Goal: Task Accomplishment & Management: Manage account settings

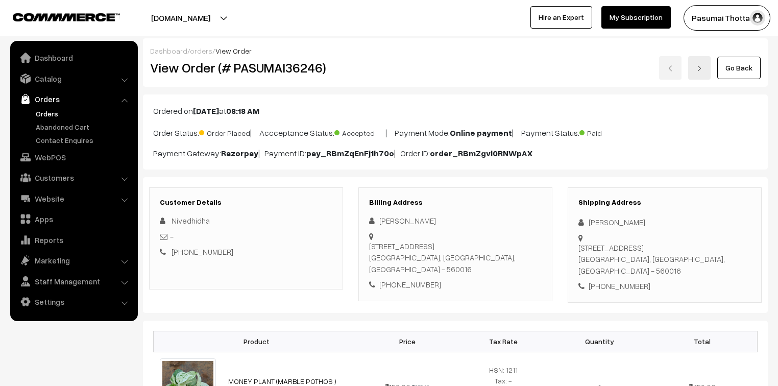
scroll to position [817, 0]
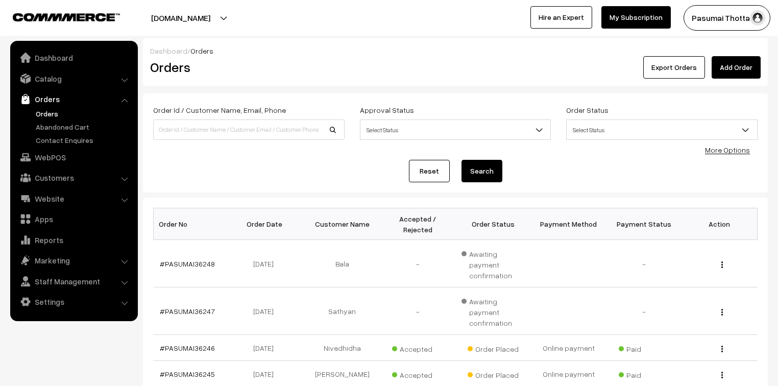
scroll to position [41, 0]
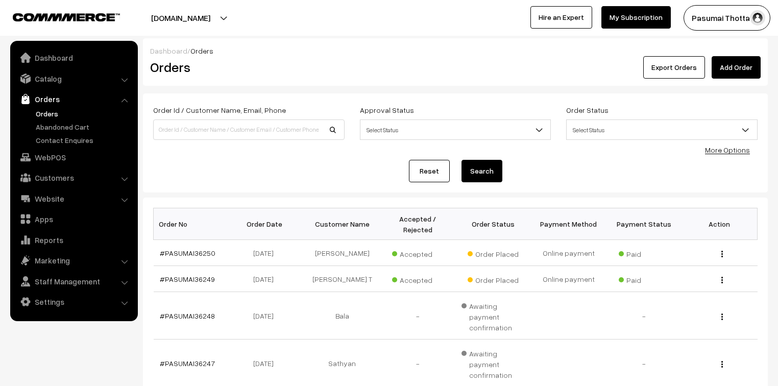
scroll to position [41, 0]
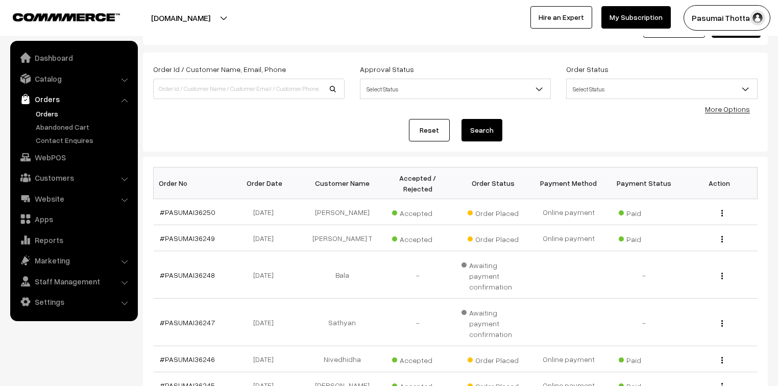
click at [727, 106] on link "More Options" at bounding box center [727, 109] width 45 height 9
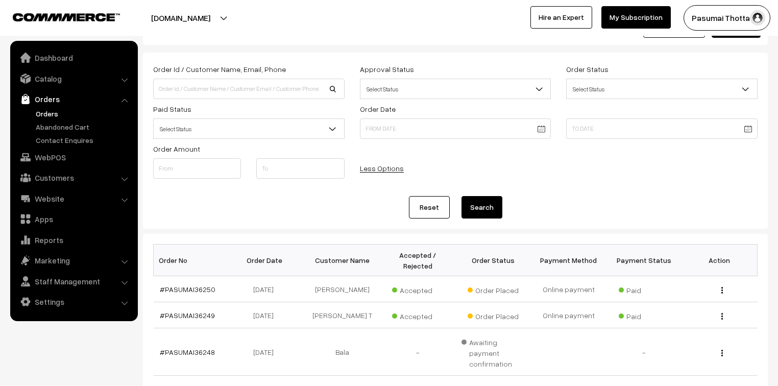
click at [273, 129] on span "Select Status" at bounding box center [249, 129] width 190 height 18
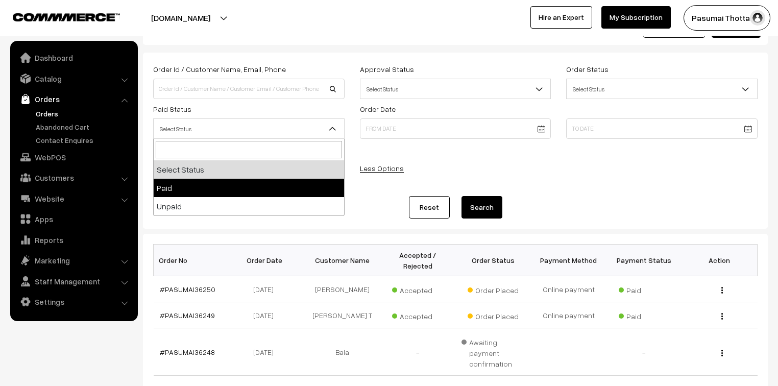
select select "1"
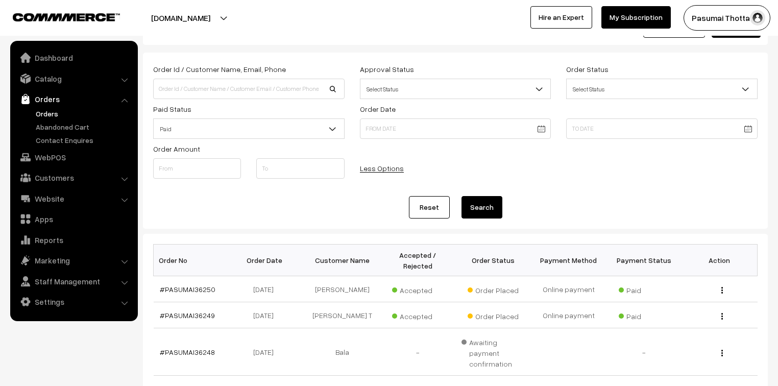
click at [482, 202] on button "Search" at bounding box center [482, 207] width 41 height 22
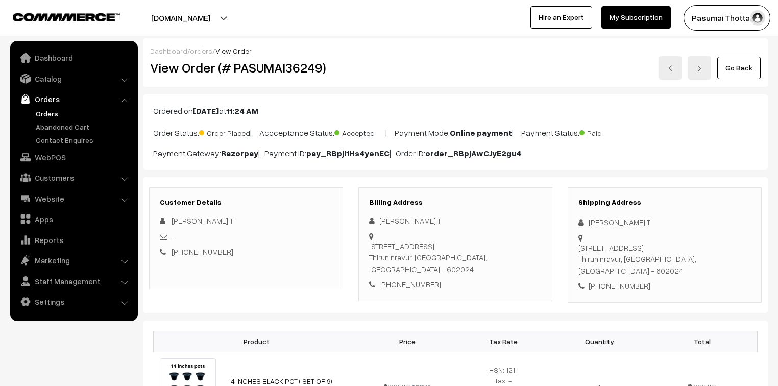
scroll to position [163, 0]
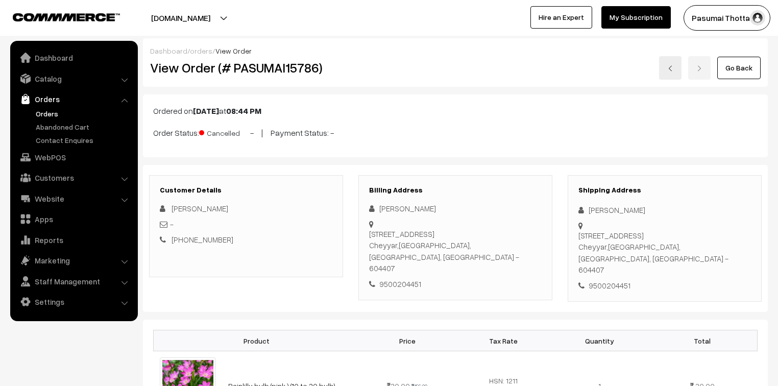
scroll to position [204, 0]
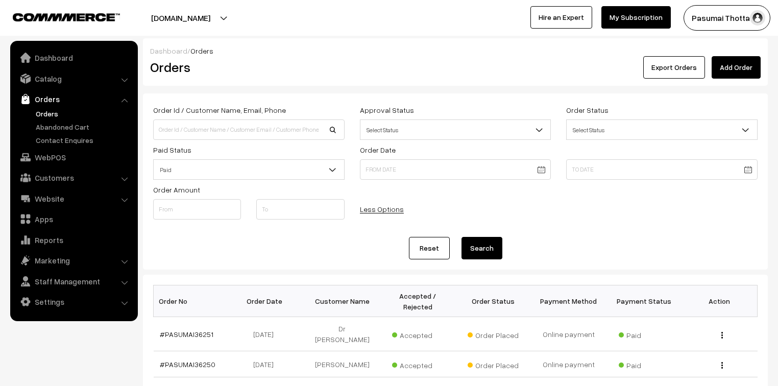
scroll to position [163, 0]
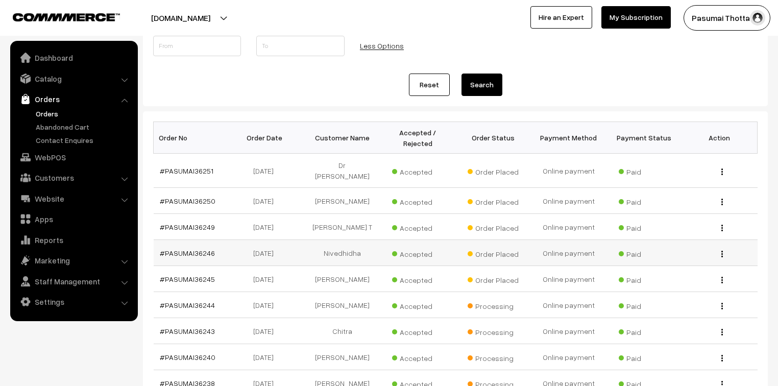
drag, startPoint x: 214, startPoint y: 237, endPoint x: 208, endPoint y: 238, distance: 6.7
drag, startPoint x: 208, startPoint y: 238, endPoint x: 205, endPoint y: 233, distance: 5.5
drag, startPoint x: 200, startPoint y: 202, endPoint x: 203, endPoint y: 209, distance: 7.8
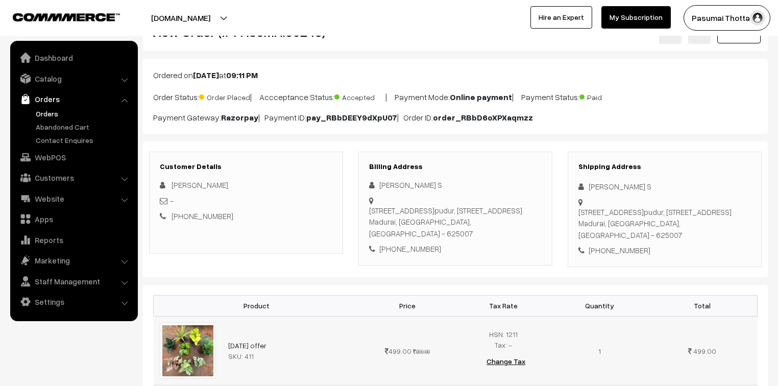
scroll to position [82, 0]
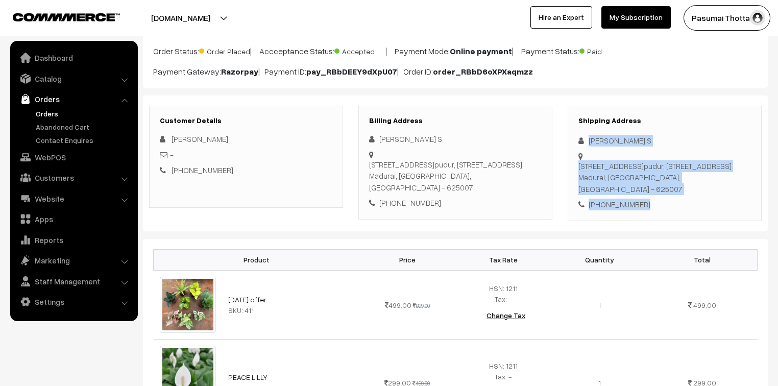
drag, startPoint x: 589, startPoint y: 140, endPoint x: 654, endPoint y: 202, distance: 89.2
click at [654, 202] on div "Shipping Address [PERSON_NAME] S [STREET_ADDRESS] [PHONE_NUMBER]" at bounding box center [665, 163] width 194 height 115
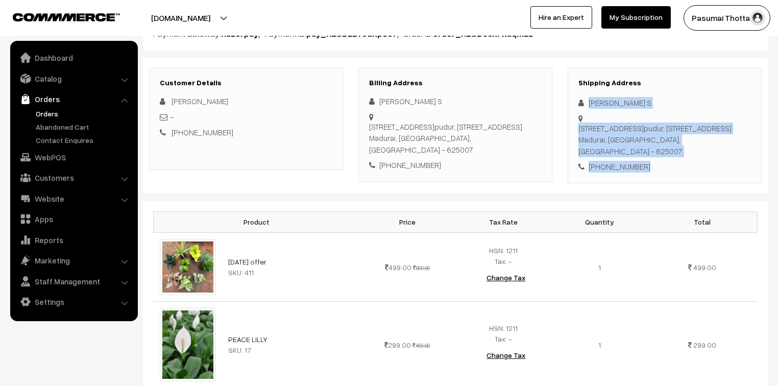
scroll to position [204, 0]
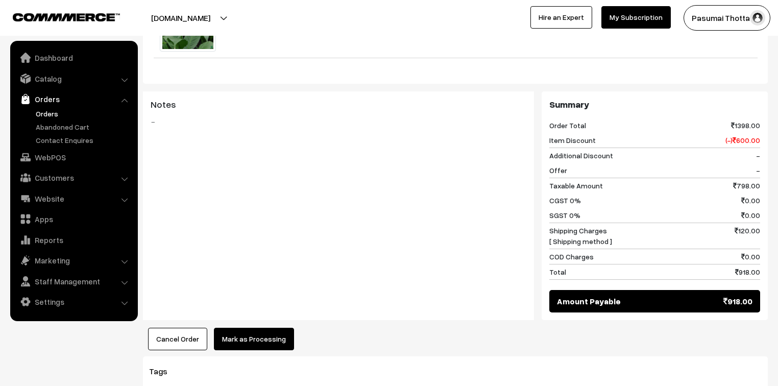
click at [258, 333] on button "Mark as Processing" at bounding box center [254, 339] width 80 height 22
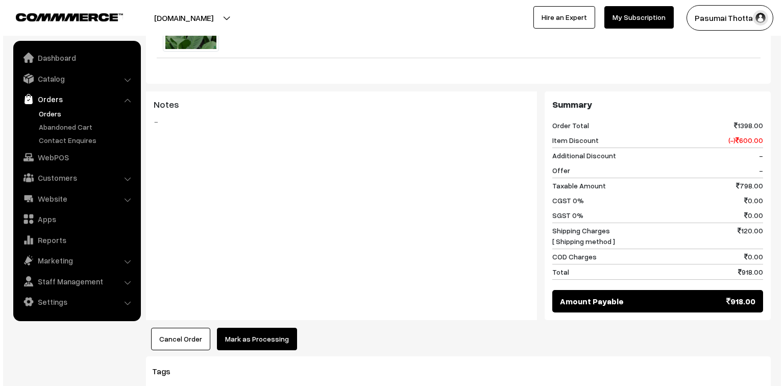
scroll to position [450, 0]
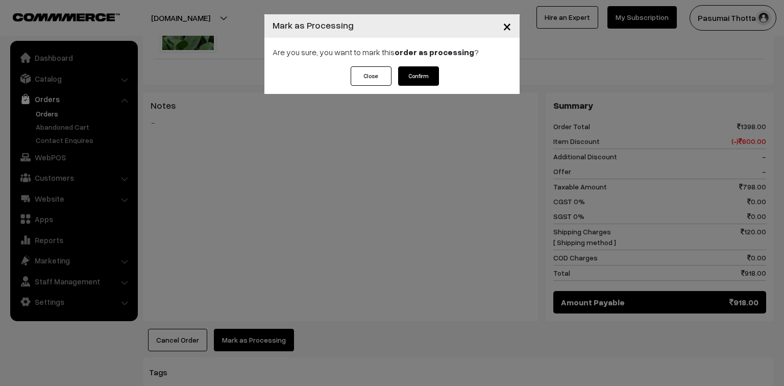
click at [424, 82] on button "Confirm" at bounding box center [418, 75] width 41 height 19
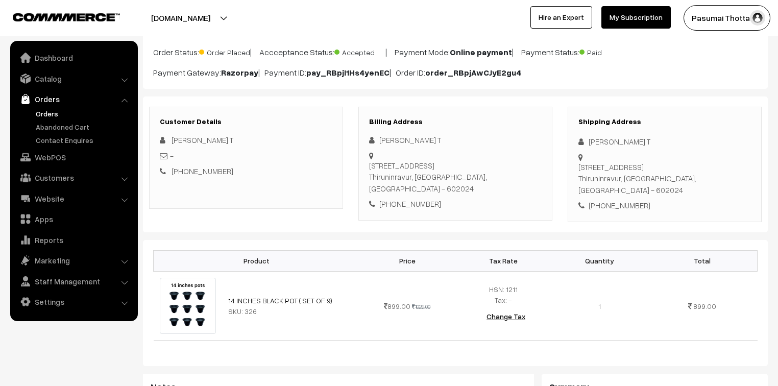
scroll to position [82, 0]
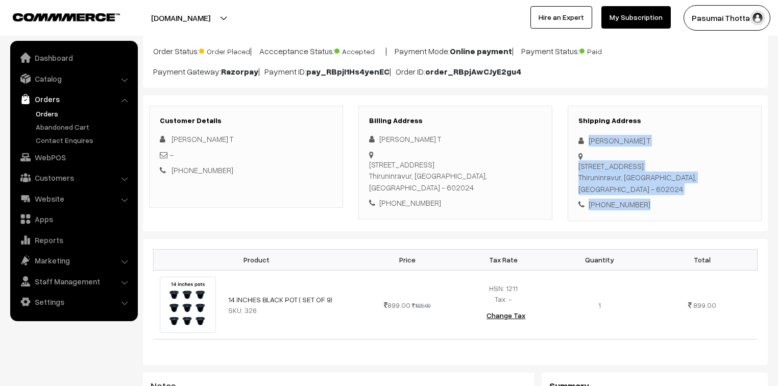
drag, startPoint x: 589, startPoint y: 141, endPoint x: 647, endPoint y: 182, distance: 70.3
click at [647, 182] on div "Shipping Address Santhi T Plot No.5, Ponniamman Nagar,, Nadukuthagai Thiruninra…" at bounding box center [665, 163] width 194 height 115
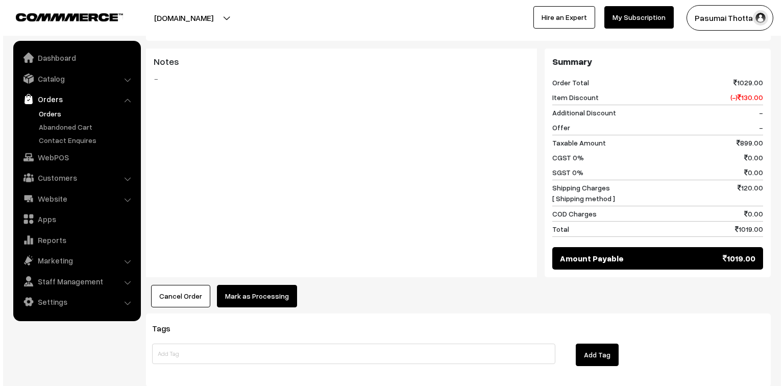
scroll to position [409, 0]
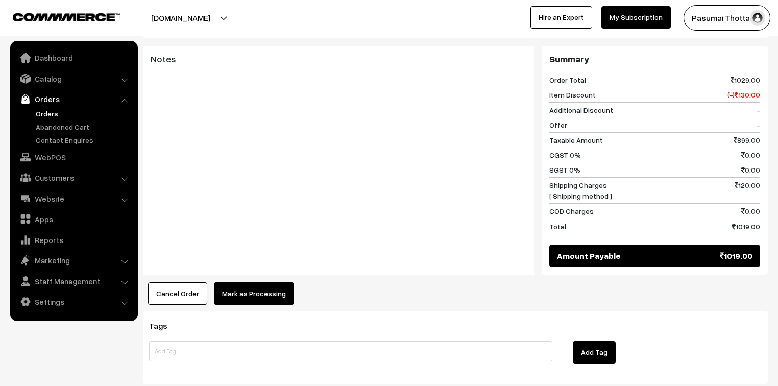
click at [283, 282] on button "Mark as Processing" at bounding box center [254, 293] width 80 height 22
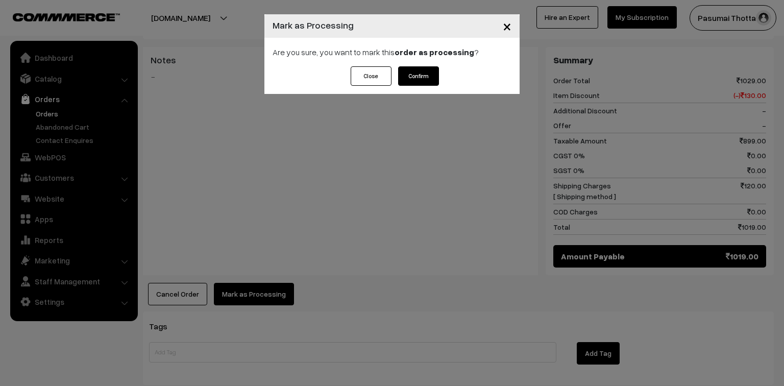
click at [434, 80] on button "Confirm" at bounding box center [418, 75] width 41 height 19
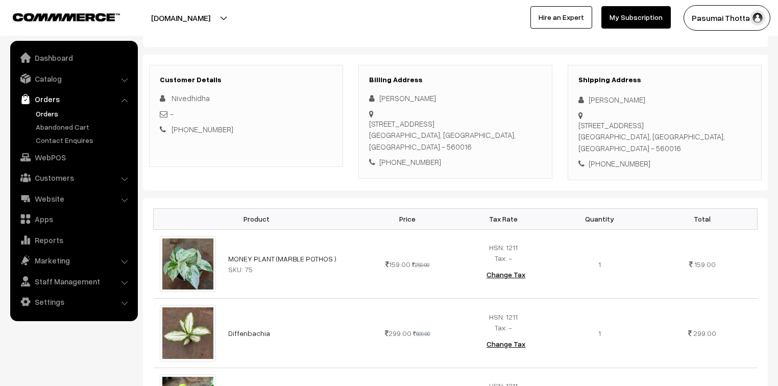
scroll to position [41, 0]
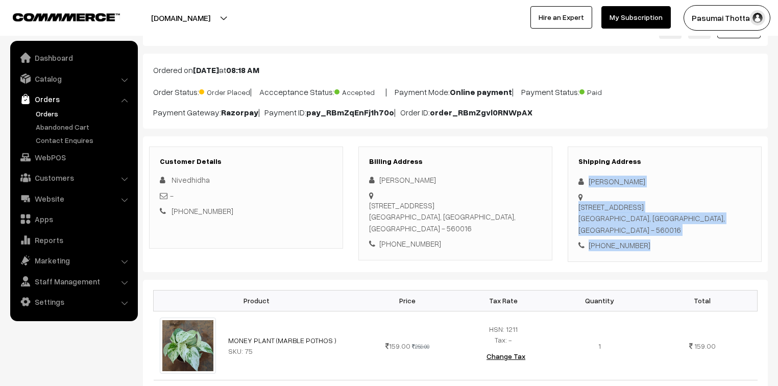
drag, startPoint x: 588, startPoint y: 183, endPoint x: 657, endPoint y: 249, distance: 95.7
click at [657, 249] on div "Shipping Address [PERSON_NAME] [STREET_ADDRESS] [PHONE_NUMBER]" at bounding box center [665, 204] width 194 height 115
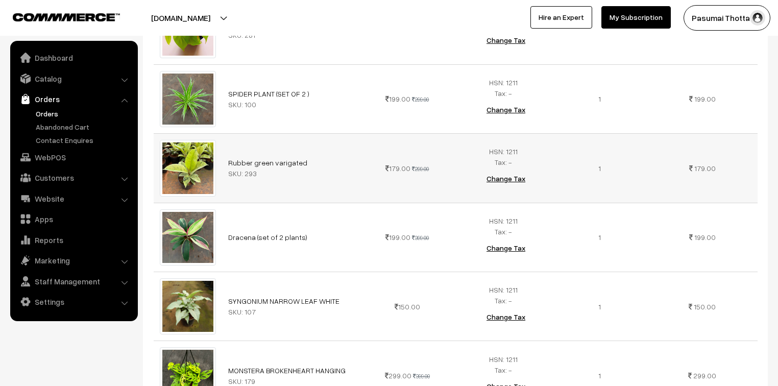
scroll to position [654, 0]
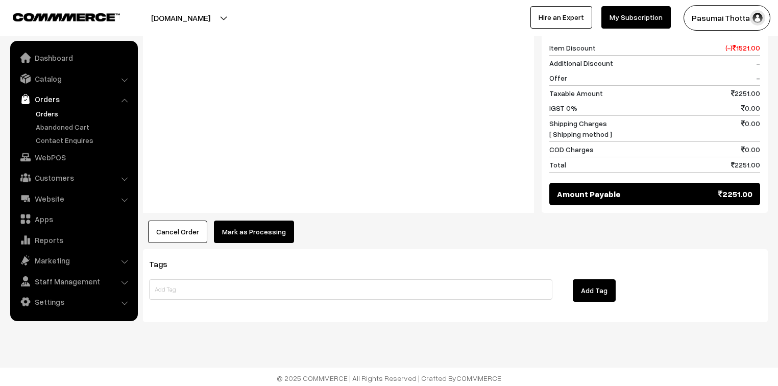
click at [265, 233] on button "Mark as Processing" at bounding box center [254, 232] width 80 height 22
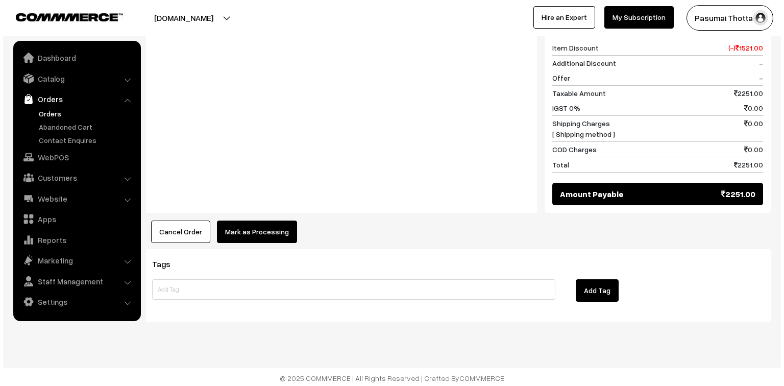
scroll to position [1173, 0]
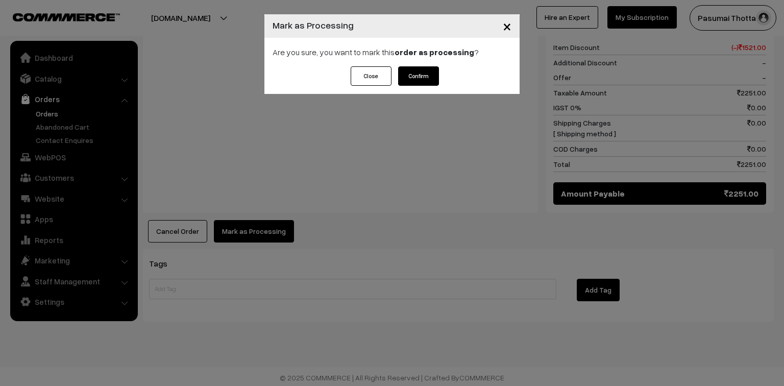
click at [413, 76] on button "Confirm" at bounding box center [418, 75] width 41 height 19
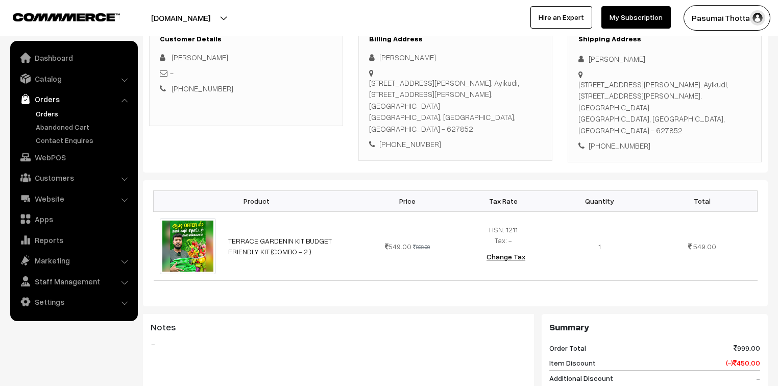
scroll to position [123, 0]
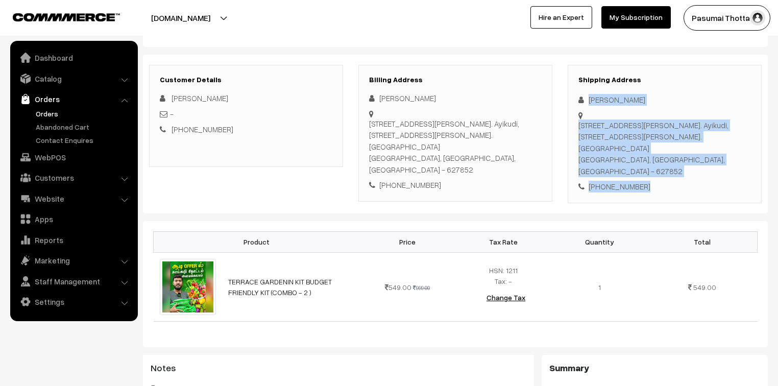
drag, startPoint x: 590, startPoint y: 100, endPoint x: 653, endPoint y: 162, distance: 88.5
click at [653, 162] on div "Shipping Address [PERSON_NAME] [STREET_ADDRESS][PERSON_NAME]. Ayikudi, [STREET_…" at bounding box center [665, 134] width 194 height 138
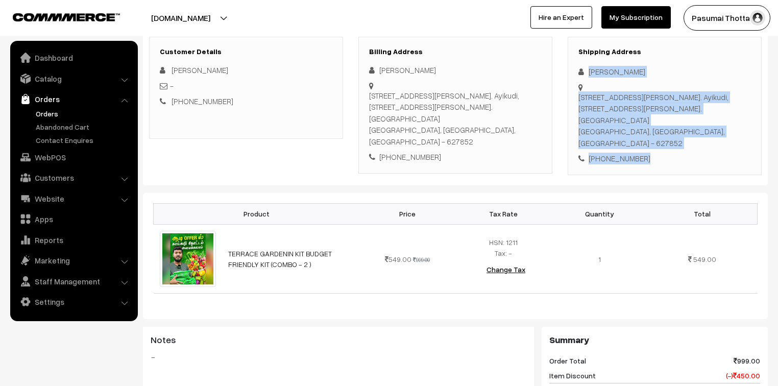
scroll to position [163, 0]
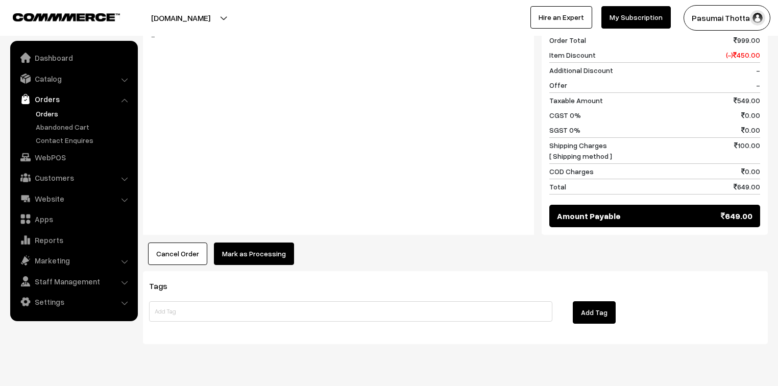
click at [255, 243] on button "Mark as Processing" at bounding box center [254, 254] width 80 height 22
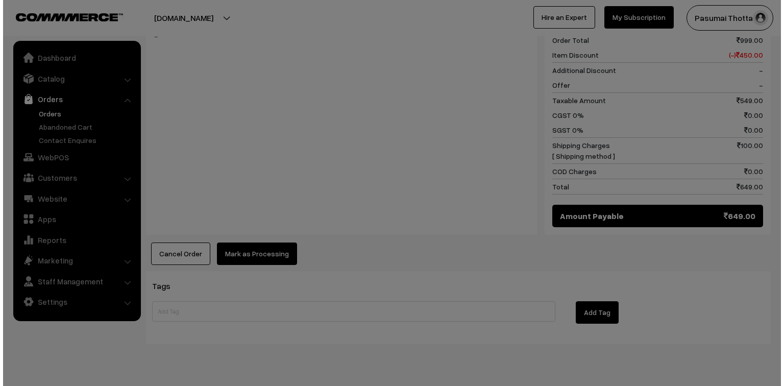
scroll to position [472, 0]
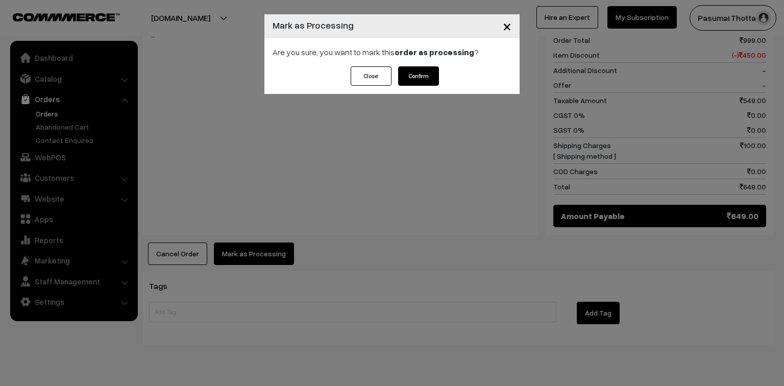
click at [422, 83] on button "Confirm" at bounding box center [418, 75] width 41 height 19
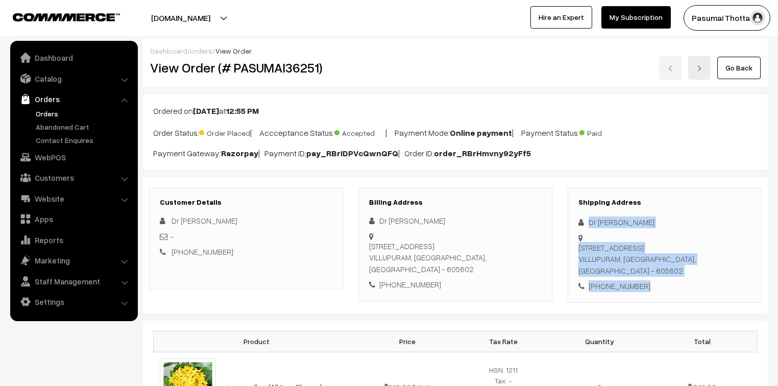
drag, startPoint x: 588, startPoint y: 225, endPoint x: 653, endPoint y: 264, distance: 75.8
click at [653, 264] on div "Shipping Address Dr Balaji G NO.299,ABITHA NAGAR, SALAMEDU VILLUPURAM, Tamil Na…" at bounding box center [665, 244] width 194 height 115
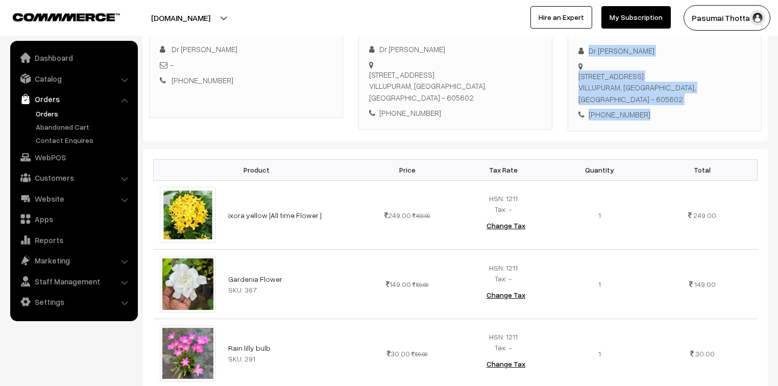
scroll to position [245, 0]
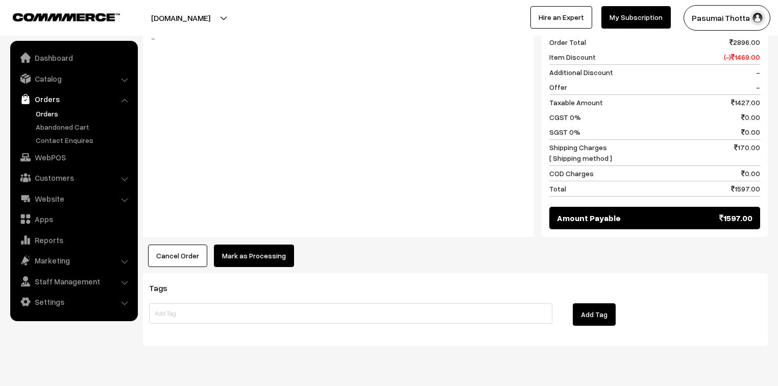
click at [242, 245] on button "Mark as Processing" at bounding box center [254, 256] width 80 height 22
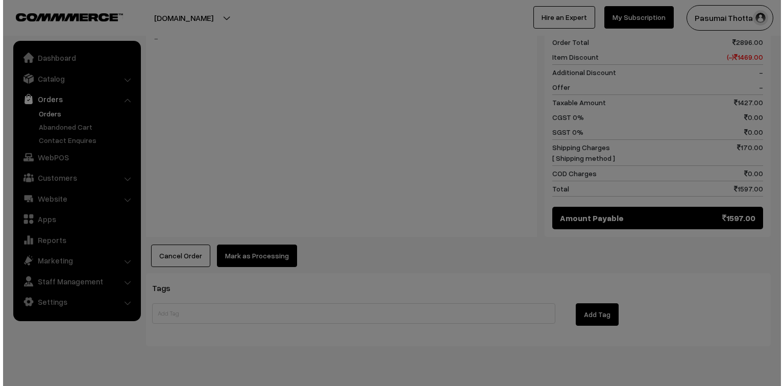
scroll to position [656, 0]
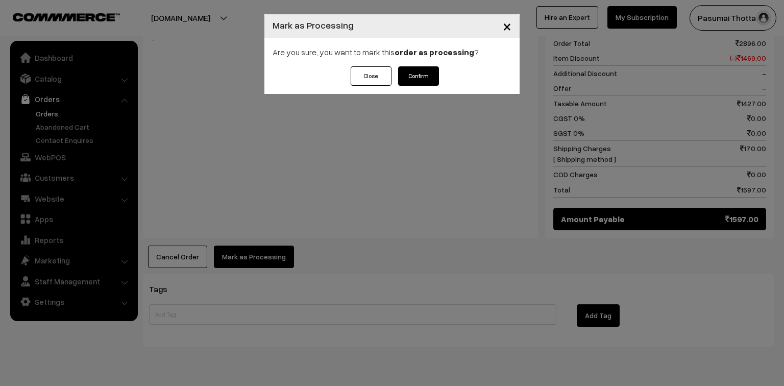
click at [416, 71] on button "Confirm" at bounding box center [418, 75] width 41 height 19
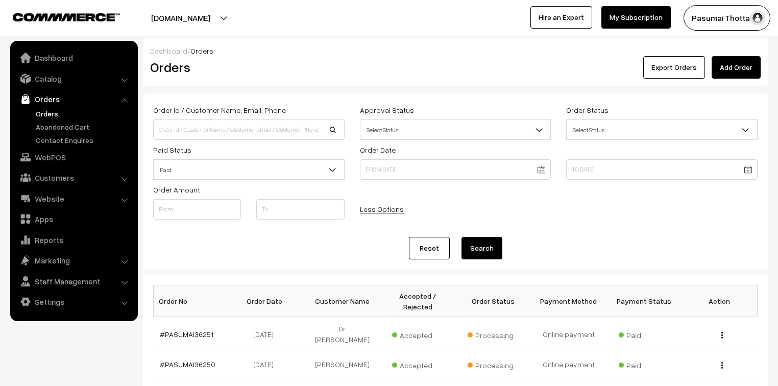
scroll to position [163, 0]
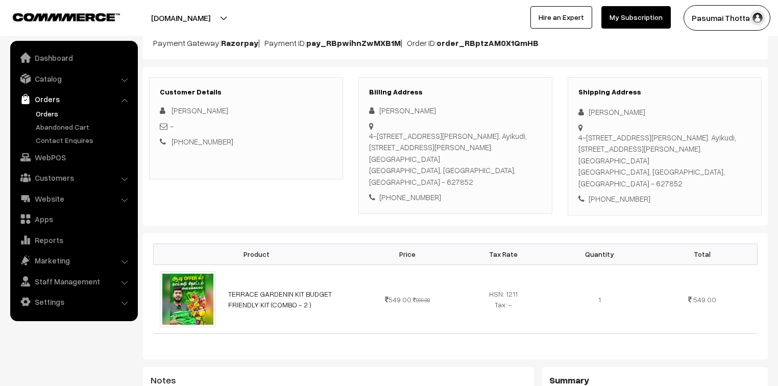
scroll to position [123, 0]
